Goal: Browse casually: Explore the website without a specific task or goal

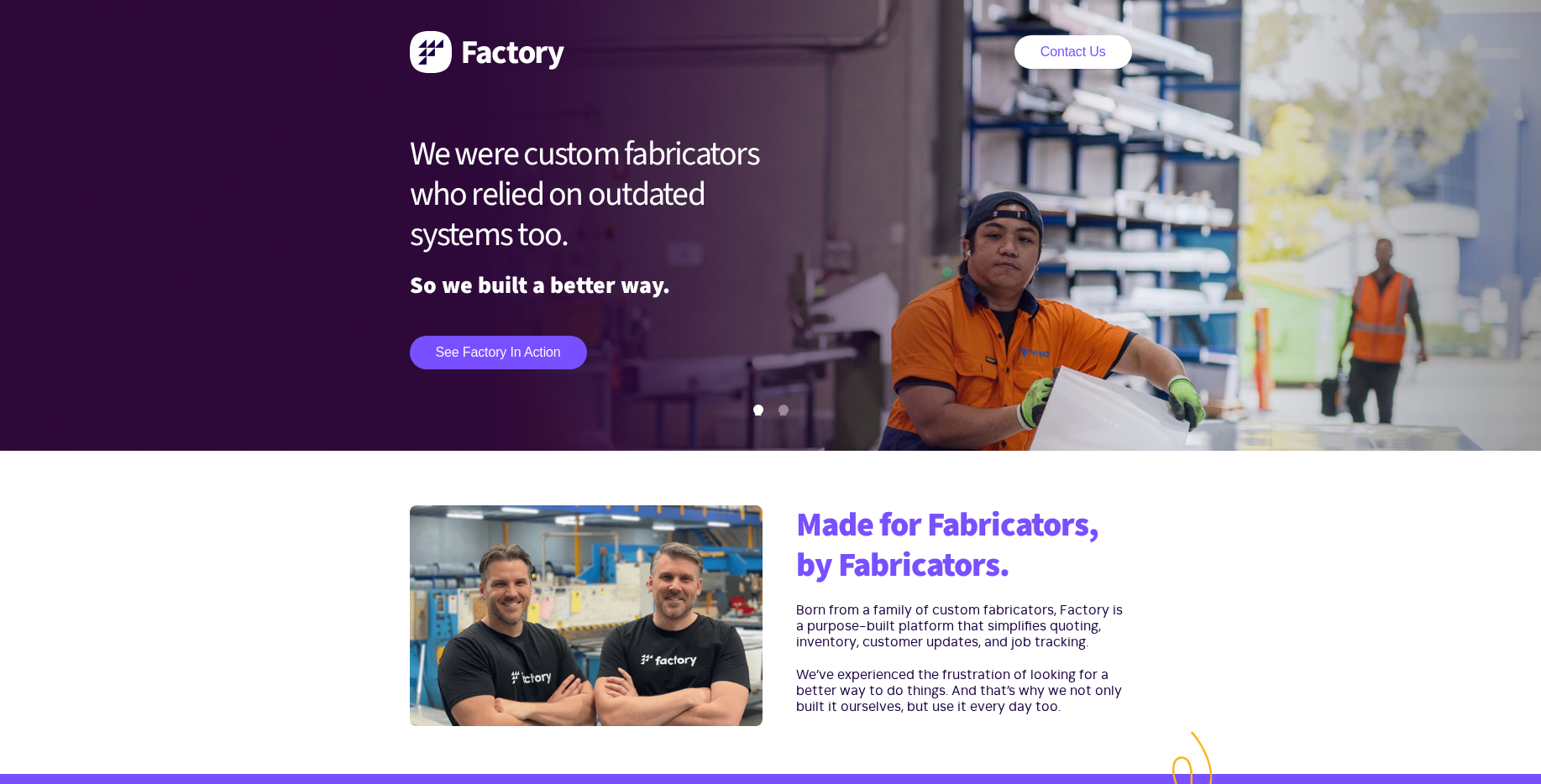
drag, startPoint x: 410, startPoint y: 153, endPoint x: 645, endPoint y: 281, distance: 267.6
click at [645, 281] on div "We were custom fabricators who relied on outdated systems too. So we built a be…" at bounding box center [607, 251] width 395 height 285
drag, startPoint x: 658, startPoint y: 291, endPoint x: 466, endPoint y: 156, distance: 234.7
click at [466, 156] on div "We were custom fabricators who relied on outdated systems too. So we built a be…" at bounding box center [607, 251] width 395 height 285
drag, startPoint x: 409, startPoint y: 140, endPoint x: 652, endPoint y: 311, distance: 297.1
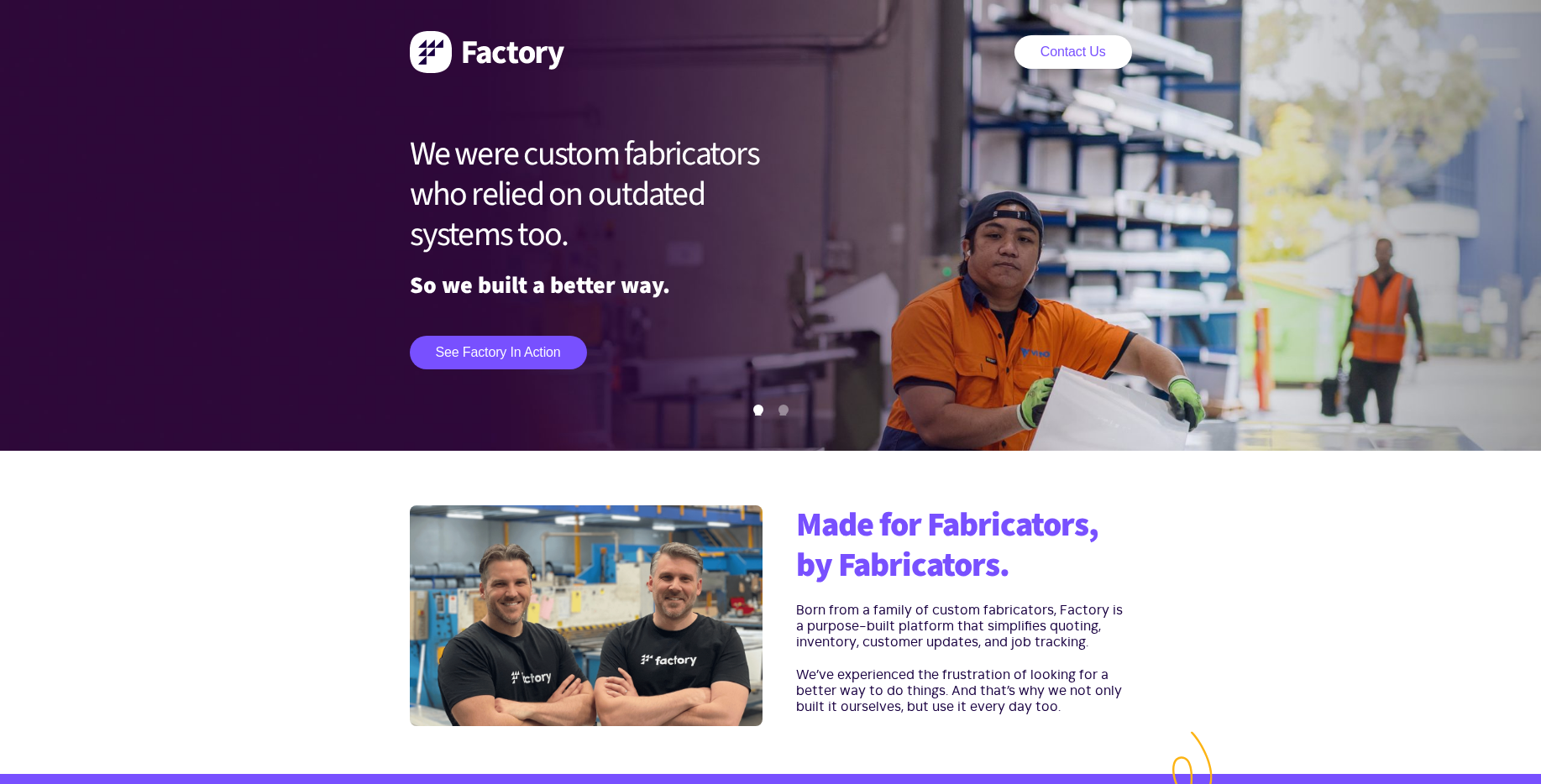
click at [652, 311] on div "We were custom fabricators who relied on outdated systems too. So we built a be…" at bounding box center [770, 251] width 756 height 285
drag, startPoint x: 409, startPoint y: 150, endPoint x: 585, endPoint y: 249, distance: 201.9
click at [585, 249] on h1 "We were custom fabricators who relied on outdated systems too." at bounding box center [607, 195] width 395 height 121
